Goal: Navigation & Orientation: Find specific page/section

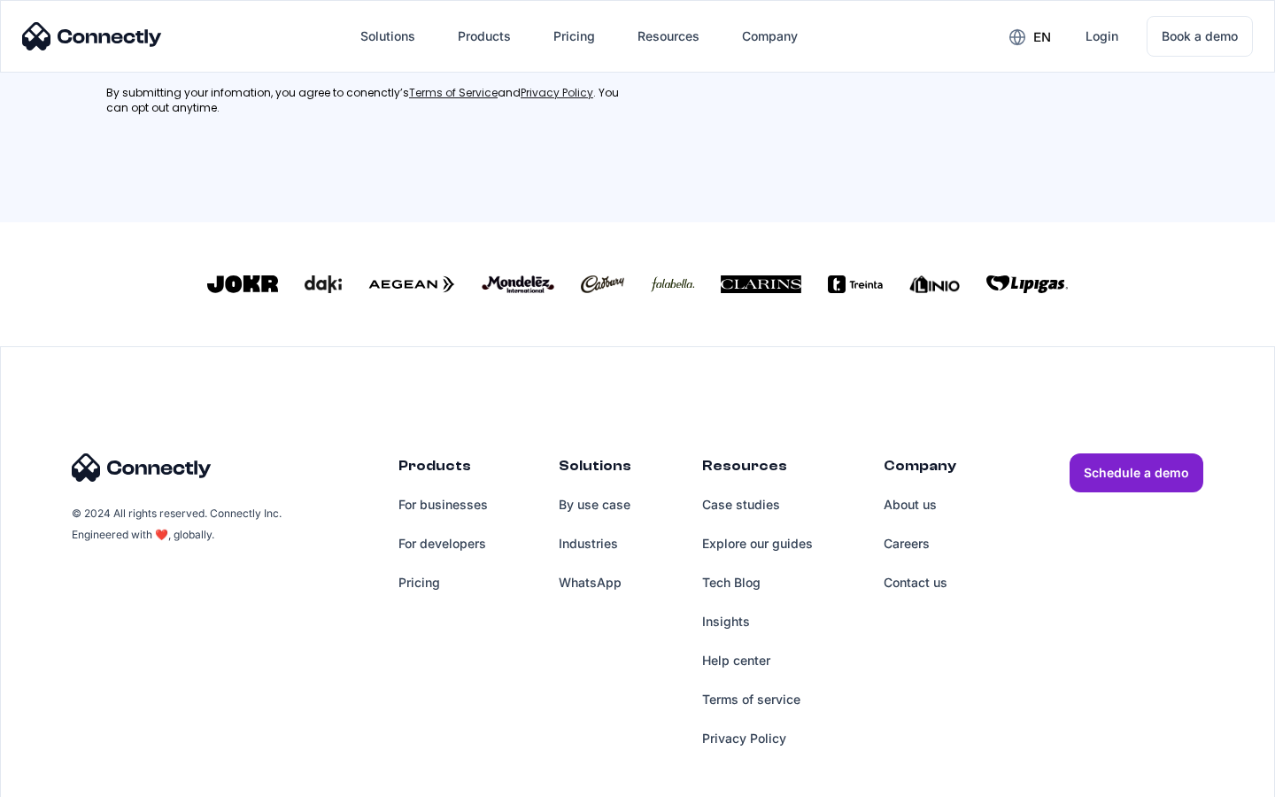
scroll to position [797, 0]
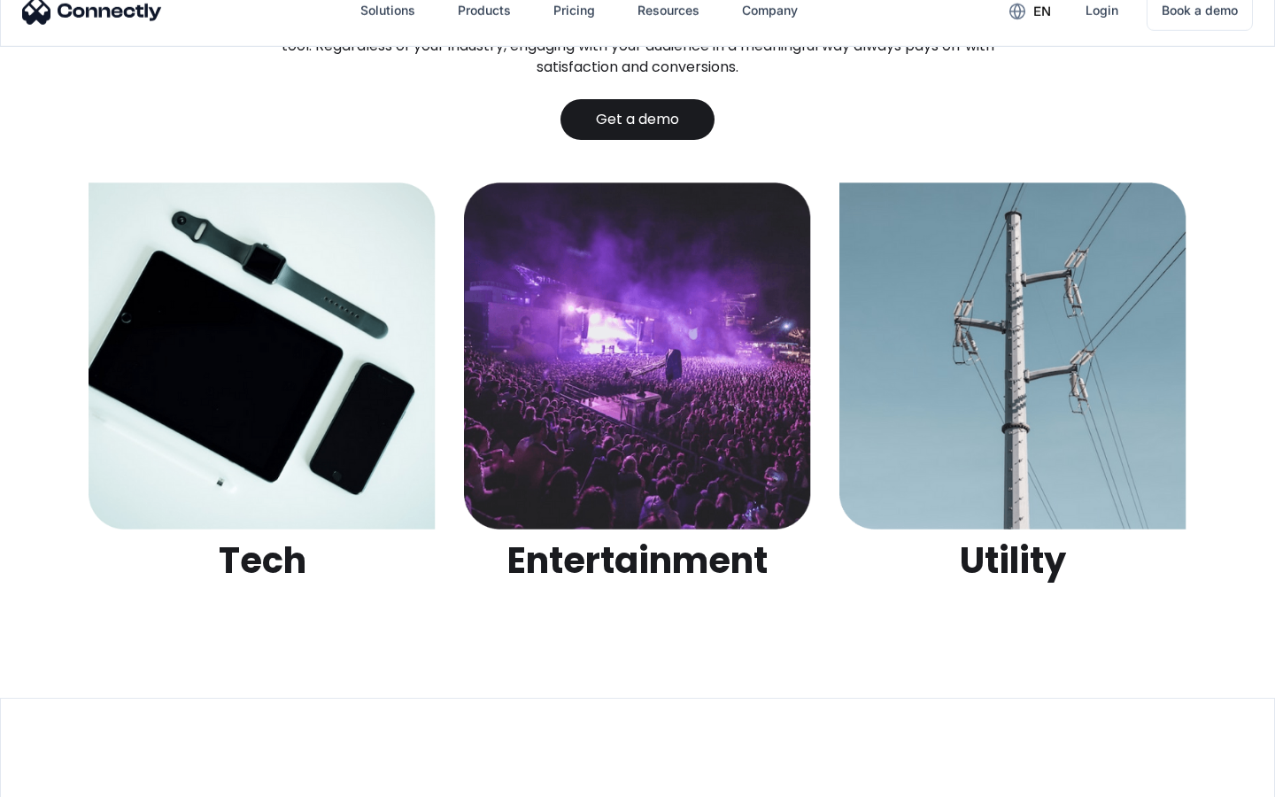
scroll to position [5588, 0]
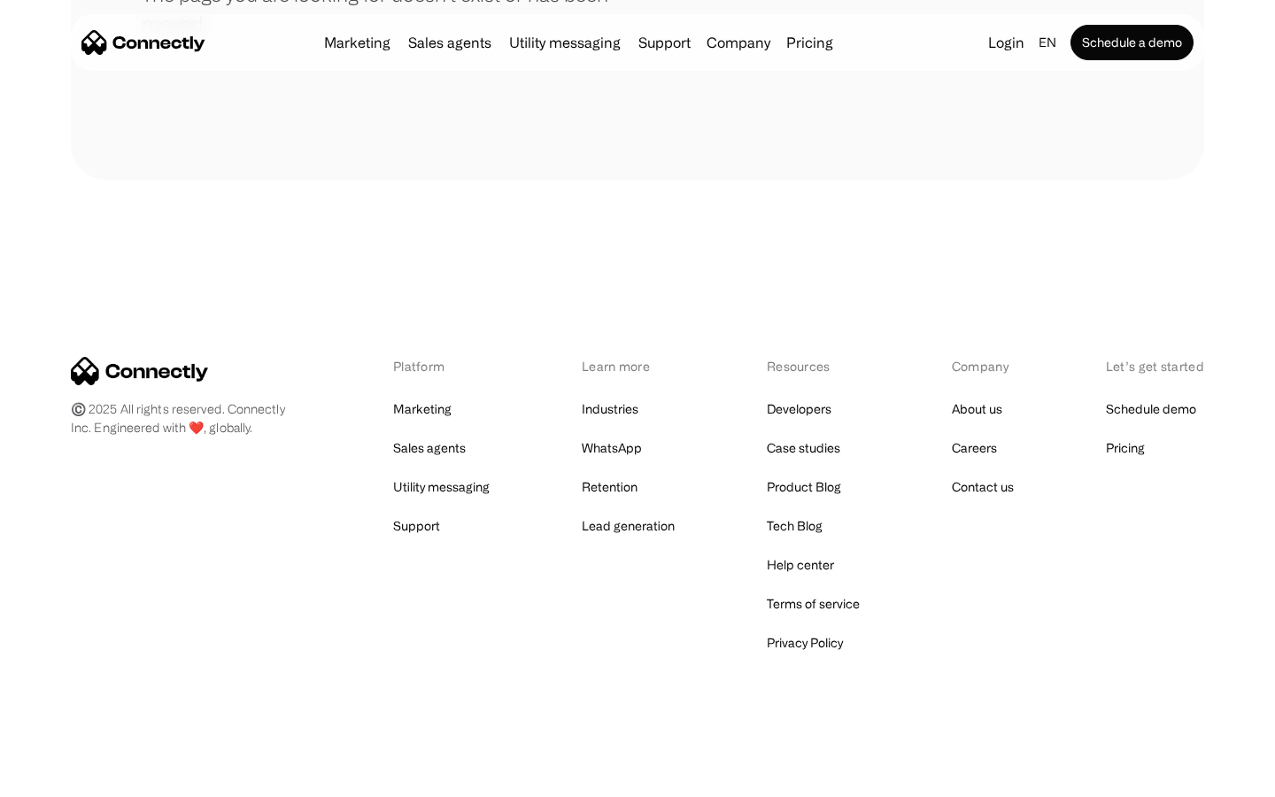
scroll to position [323, 0]
